Goal: Task Accomplishment & Management: Manage account settings

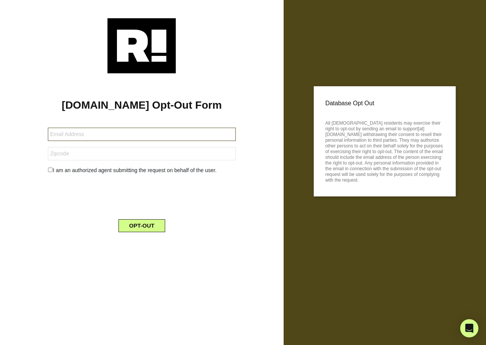
type input "drpippam@gmail.com"
type input "78704"
type input "[EMAIL_ADDRESS][DOMAIN_NAME]"
type input "75009"
type input "sjlockridge013@gmail.com"
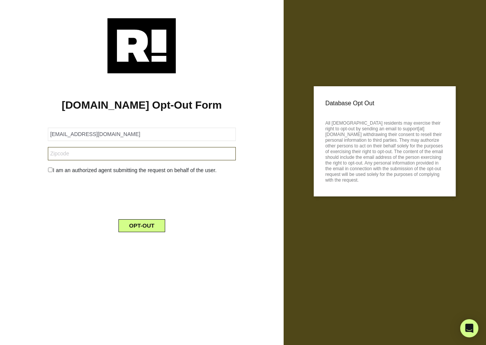
type input "75203"
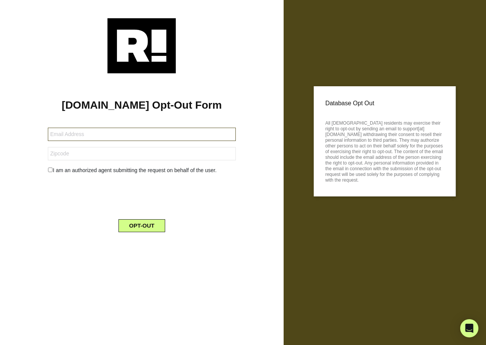
type input "ssullivan11652@msn.com"
type input "34450"
type input "[EMAIL_ADDRESS][DOMAIN_NAME]"
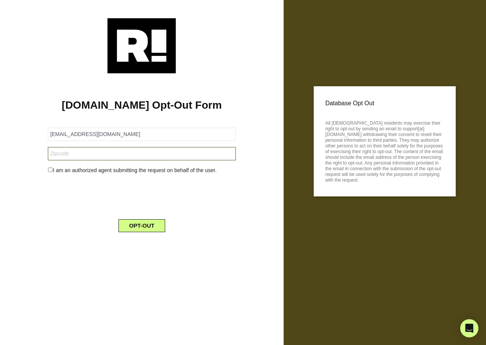
type input "95757"
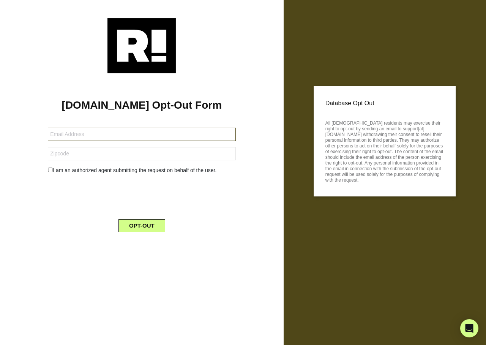
type input "gdsmith0715@gmail.com"
type input "74464"
type input "[EMAIL_ADDRESS][DOMAIN_NAME]"
type input "41139"
type input "[EMAIL_ADDRESS][DOMAIN_NAME]"
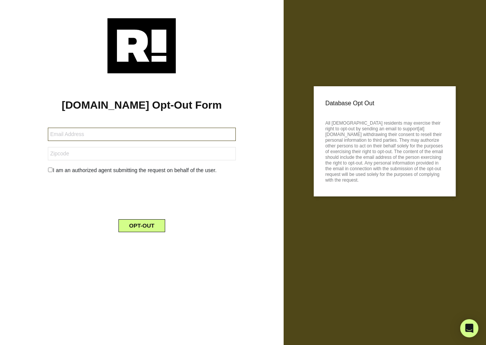
type input "75401"
